Goal: Task Accomplishment & Management: Use online tool/utility

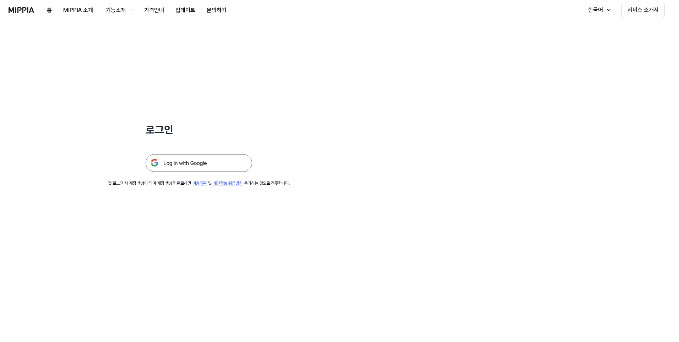
click at [204, 169] on img at bounding box center [199, 163] width 107 height 18
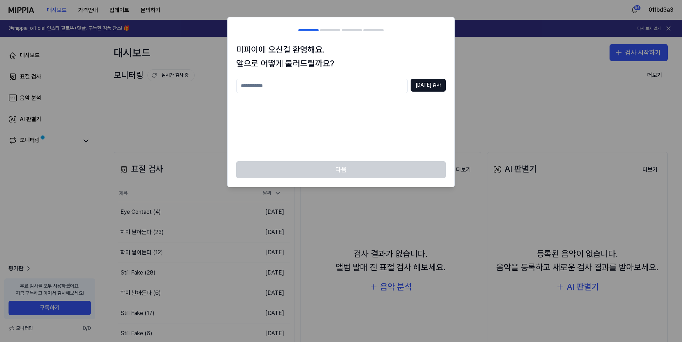
click at [342, 147] on div "[DATE] 검사" at bounding box center [340, 116] width 209 height 74
